Goal: Navigation & Orientation: Find specific page/section

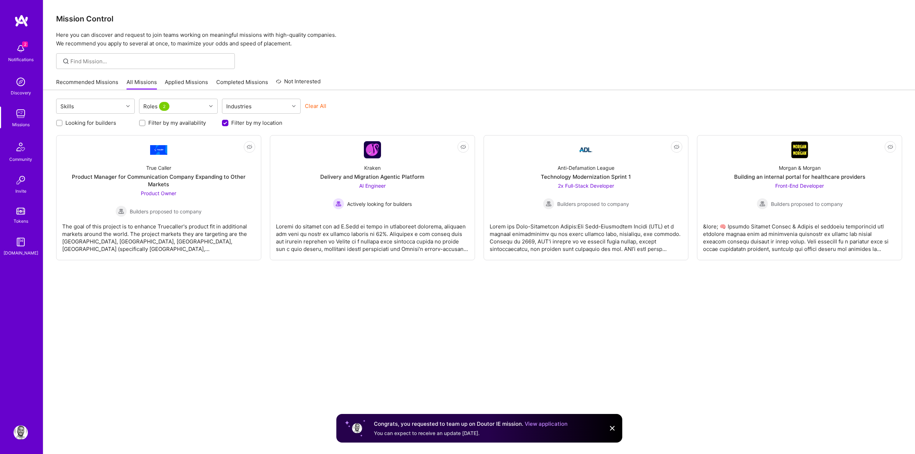
scroll to position [28, 0]
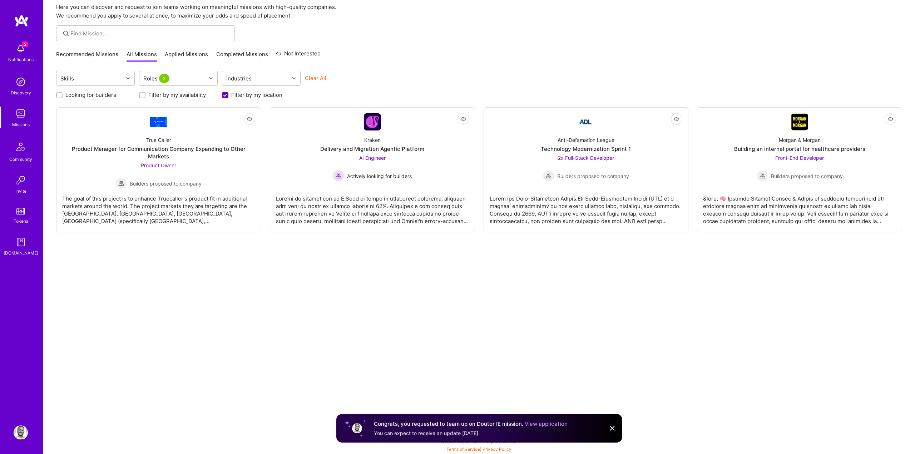
click at [21, 24] on img at bounding box center [21, 20] width 14 height 13
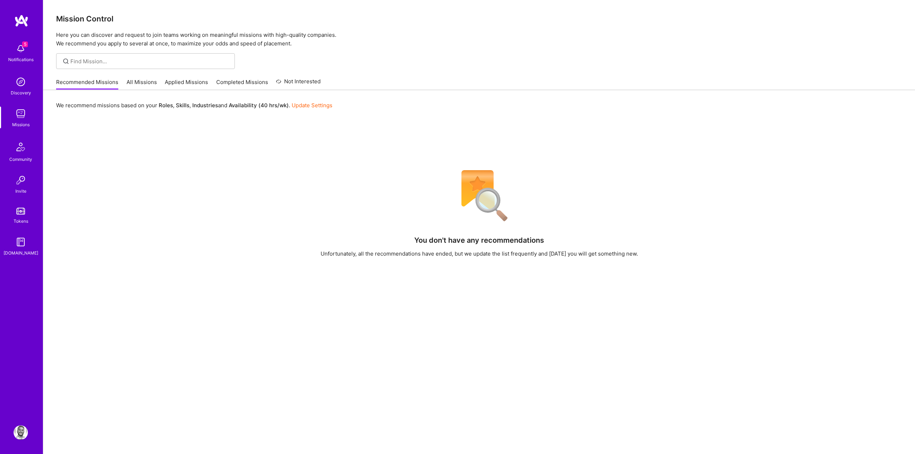
click at [30, 54] on div "5 Notifications" at bounding box center [21, 52] width 44 height 25
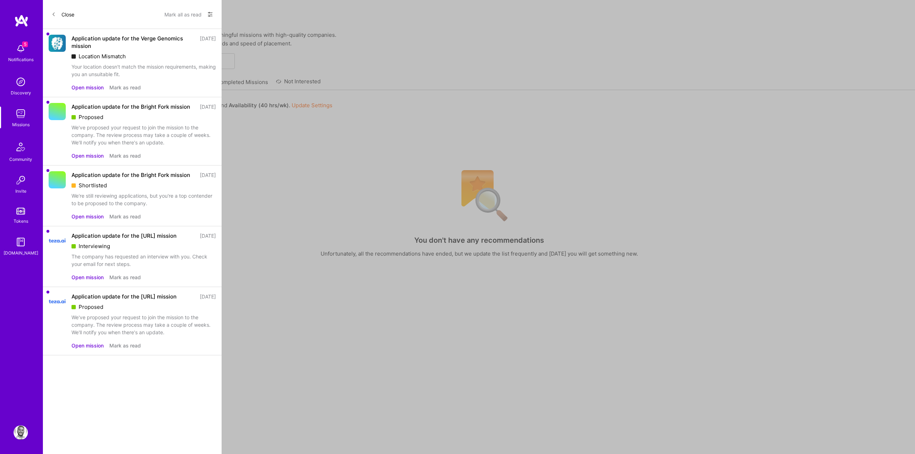
click at [133, 87] on button "Mark as read" at bounding box center [124, 88] width 31 height 8
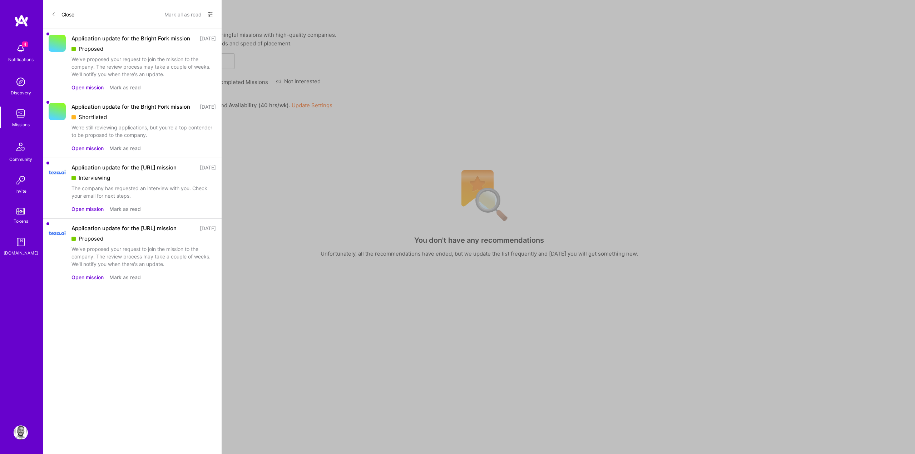
click at [302, 158] on div "4 4 Notifications Discovery Missions Community Invite Tokens [DOMAIN_NAME] Prof…" at bounding box center [457, 267] width 915 height 534
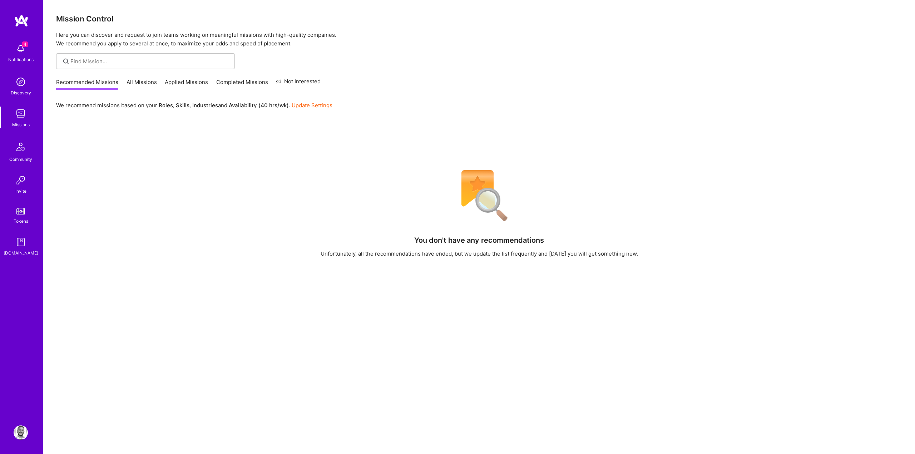
click at [148, 79] on link "All Missions" at bounding box center [142, 84] width 30 height 12
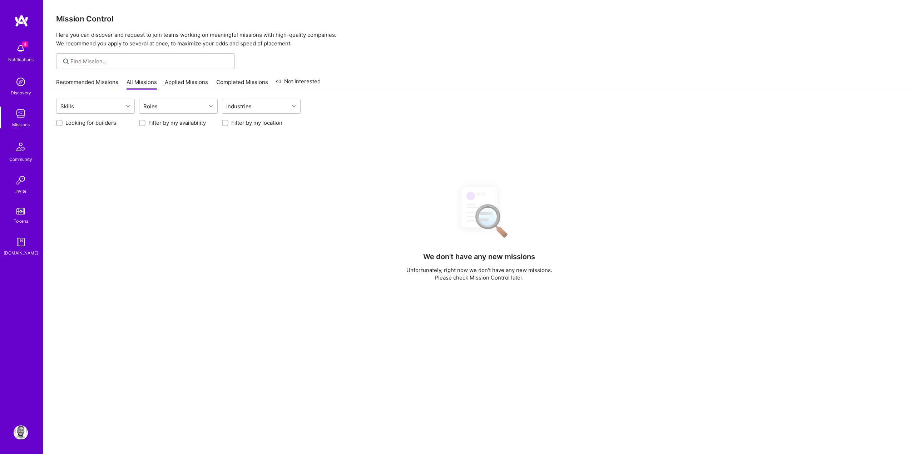
click at [183, 84] on link "Applied Missions" at bounding box center [186, 84] width 43 height 12
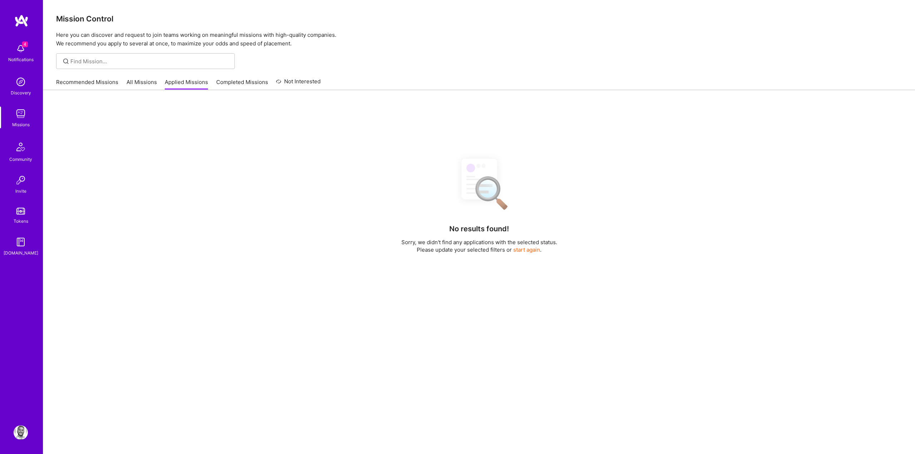
click at [247, 79] on link "Completed Missions" at bounding box center [242, 84] width 52 height 12
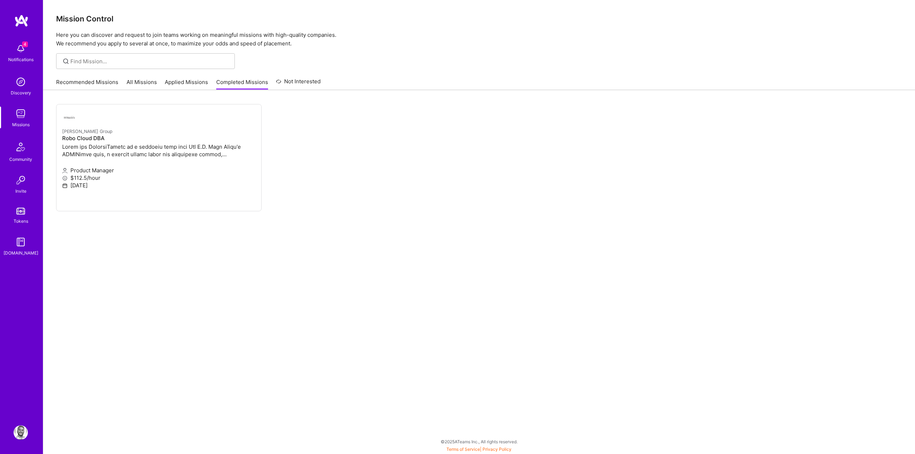
click at [25, 50] on img at bounding box center [21, 48] width 14 height 14
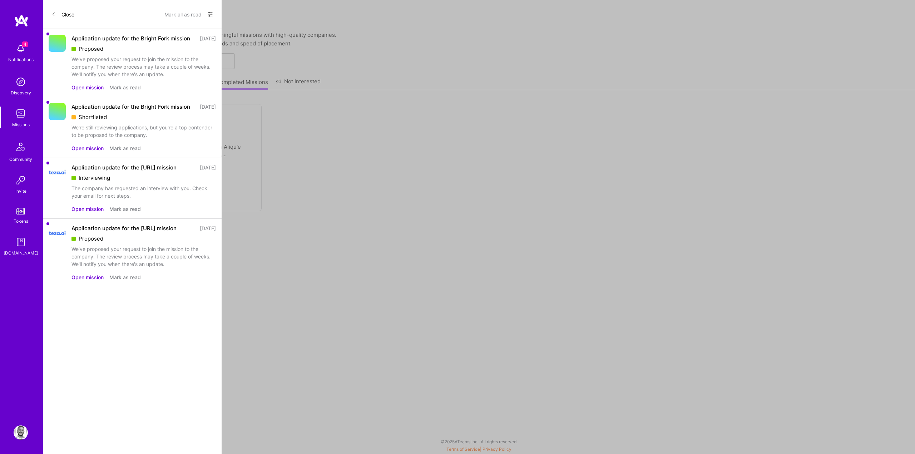
click at [318, 205] on div "4 4 Notifications Discovery Missions Community Invite Tokens A.Guide Profile Cl…" at bounding box center [457, 225] width 915 height 450
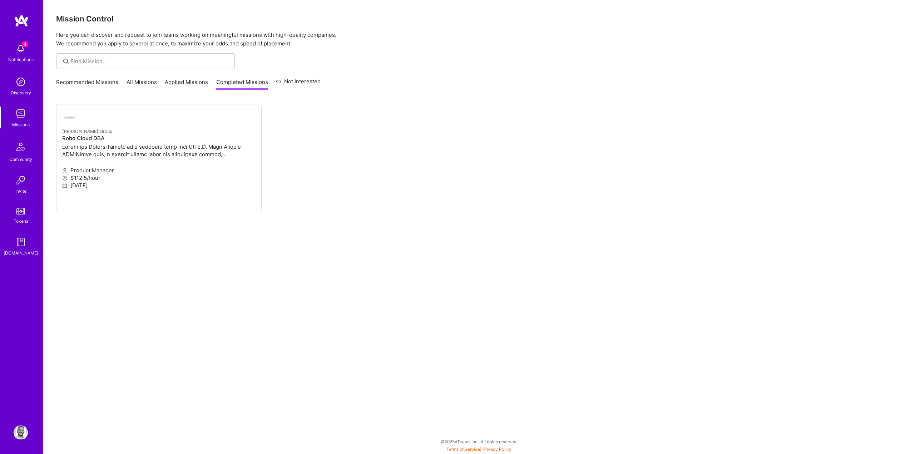
click at [18, 60] on div "Notifications" at bounding box center [20, 60] width 25 height 8
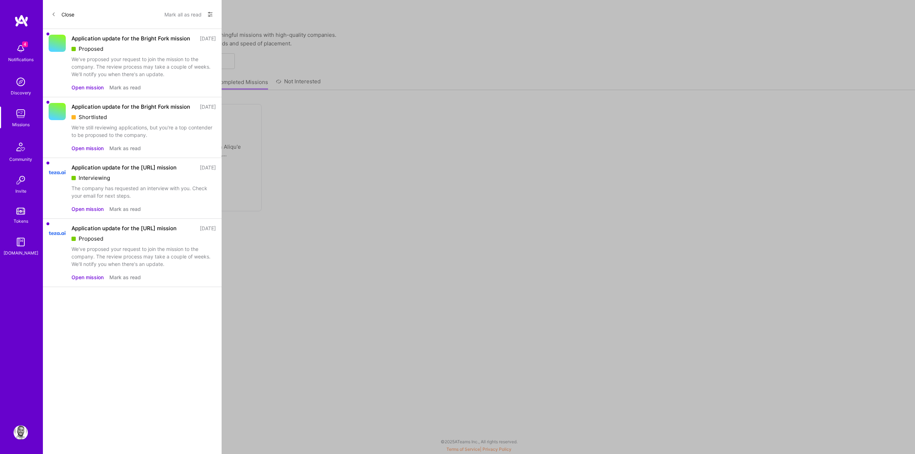
click at [366, 189] on div "4 4 Notifications Discovery Missions Community Invite Tokens A.Guide Profile Cl…" at bounding box center [457, 225] width 915 height 450
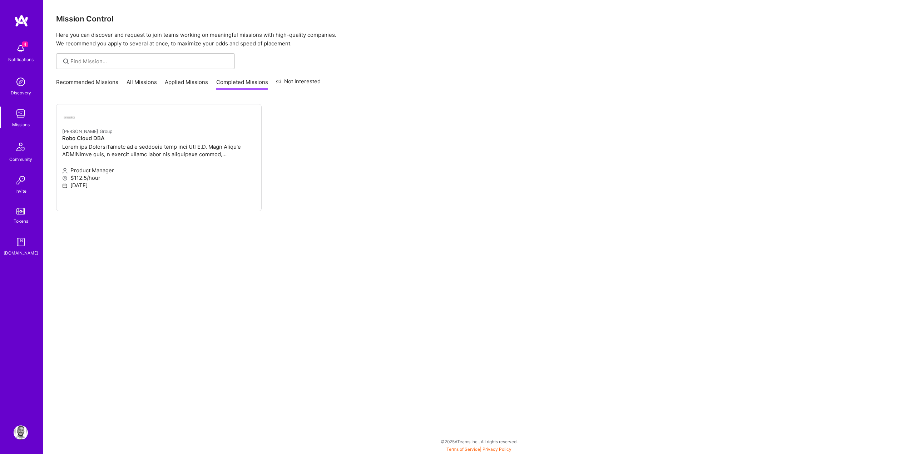
click at [91, 83] on link "Recommended Missions" at bounding box center [87, 84] width 62 height 12
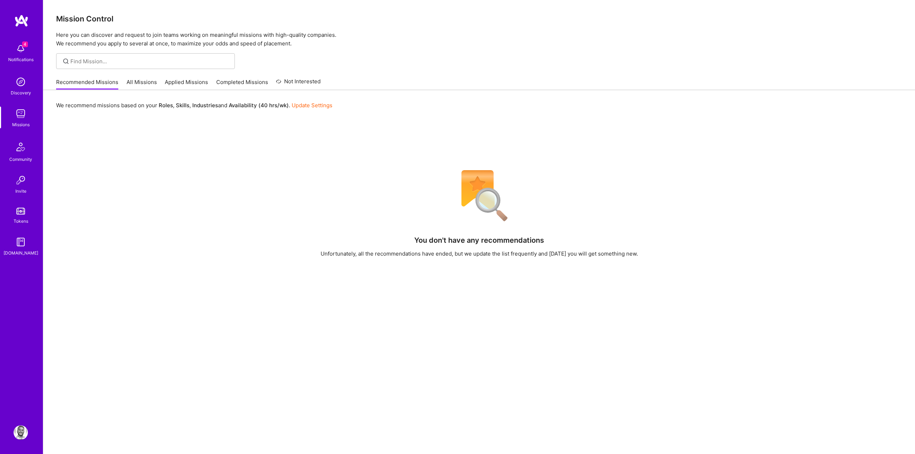
click at [19, 119] on img at bounding box center [21, 114] width 14 height 14
